Goal: Navigation & Orientation: Find specific page/section

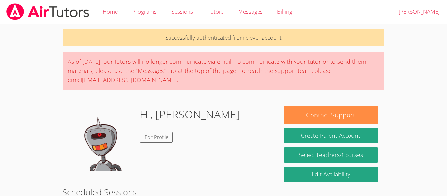
click at [59, 15] on img at bounding box center [48, 11] width 84 height 17
